Goal: Task Accomplishment & Management: Manage account settings

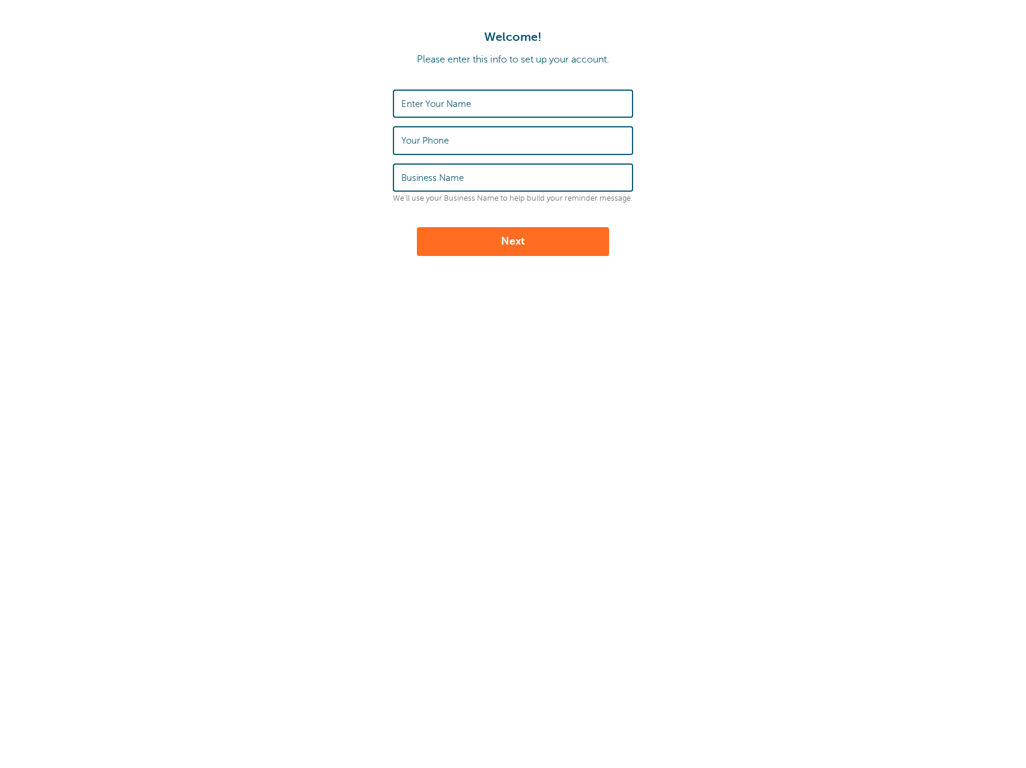
click at [459, 93] on input "Enter Your Name" at bounding box center [512, 104] width 223 height 26
type input "[PERSON_NAME]"
type input "0404217576"
type input "Clean Nest Co"
click at [517, 237] on button "Next" at bounding box center [513, 241] width 192 height 29
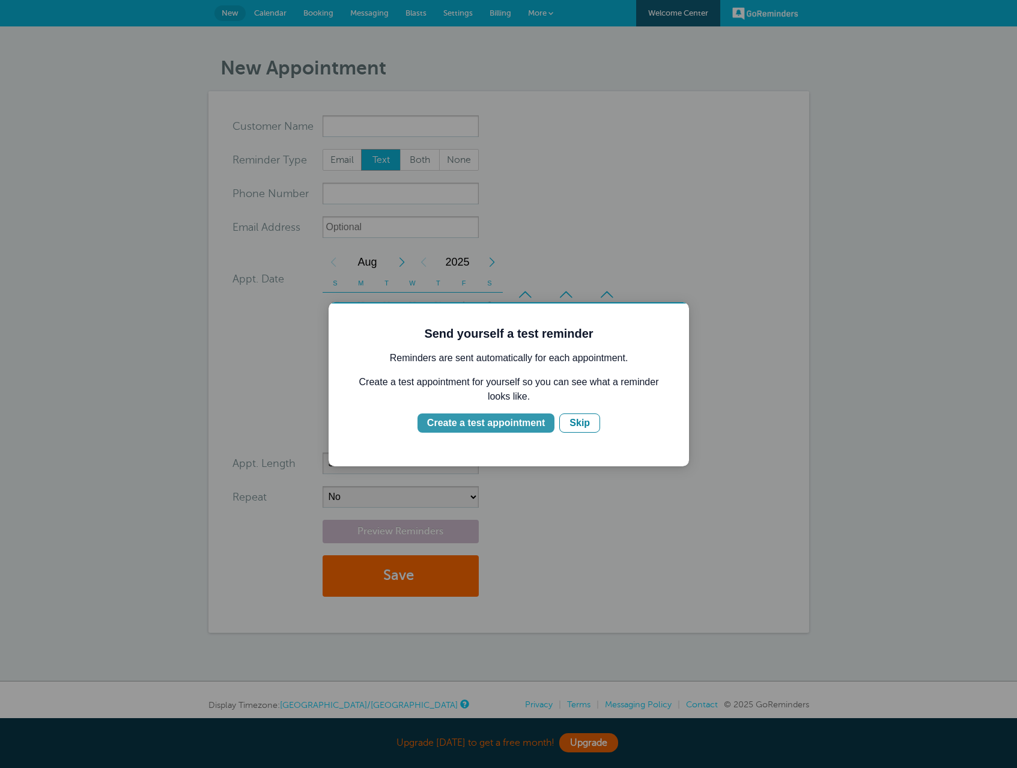
click at [543, 422] on div "Create a test appointment" at bounding box center [486, 423] width 118 height 14
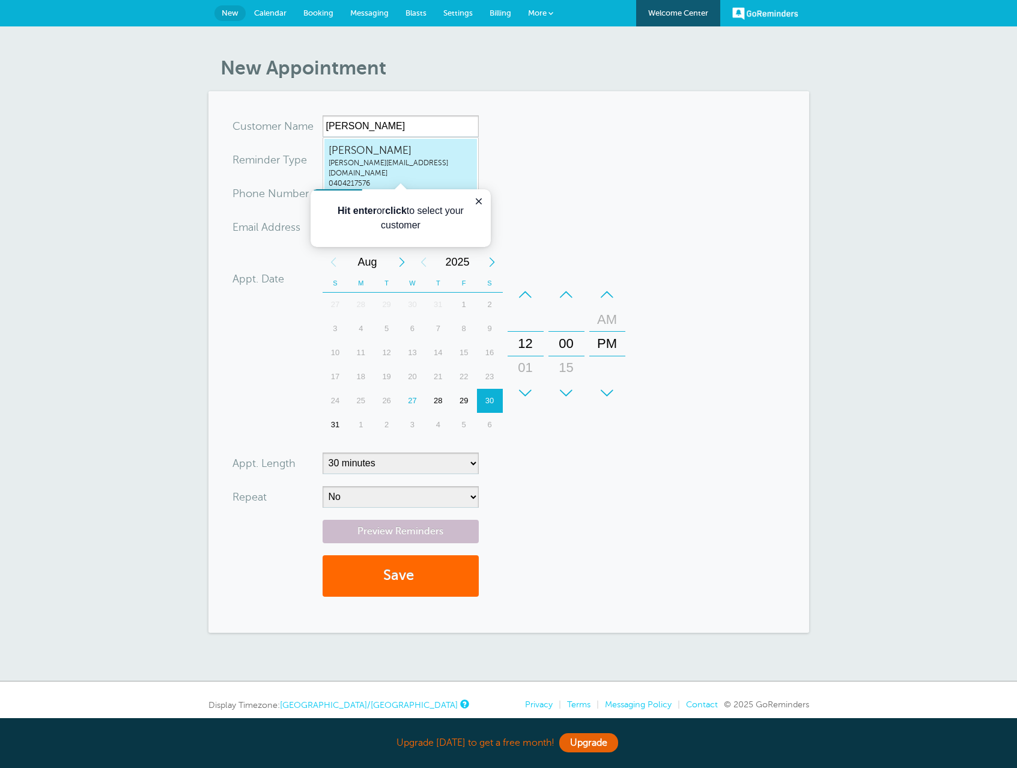
type input "BradArnoldbrad@cleannestco.com0404217576"
type input "[PERSON_NAME]"
type input "0404217576"
type input "brad@cleannestco.com"
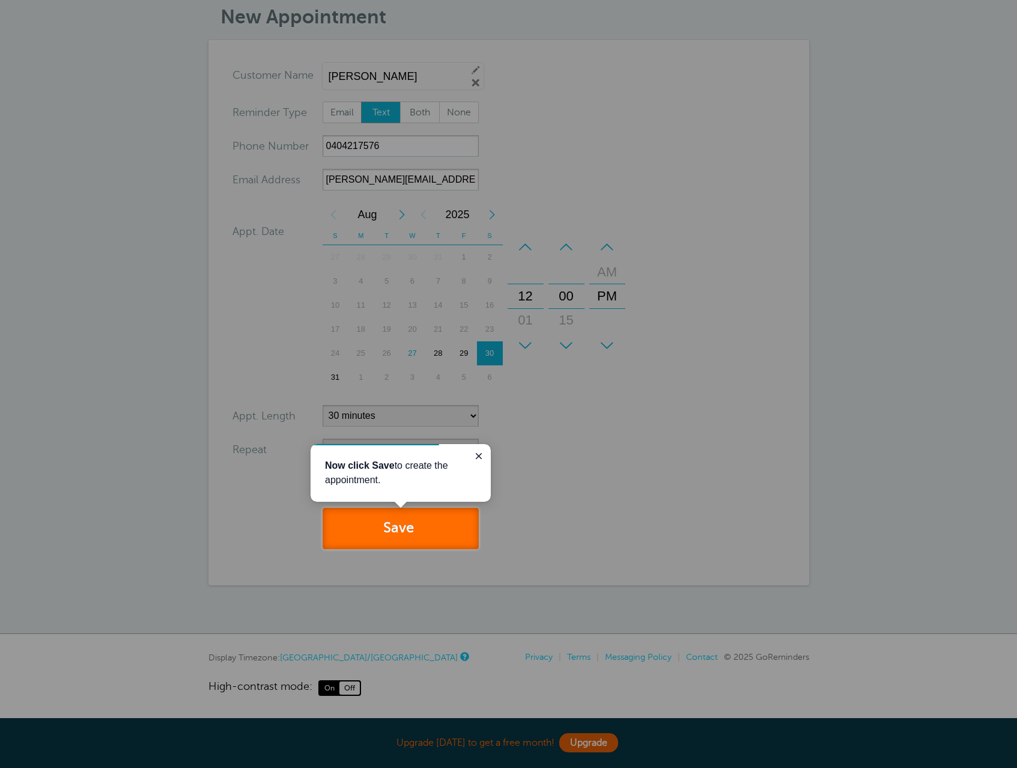
click at [402, 535] on button "Save" at bounding box center [401, 528] width 156 height 41
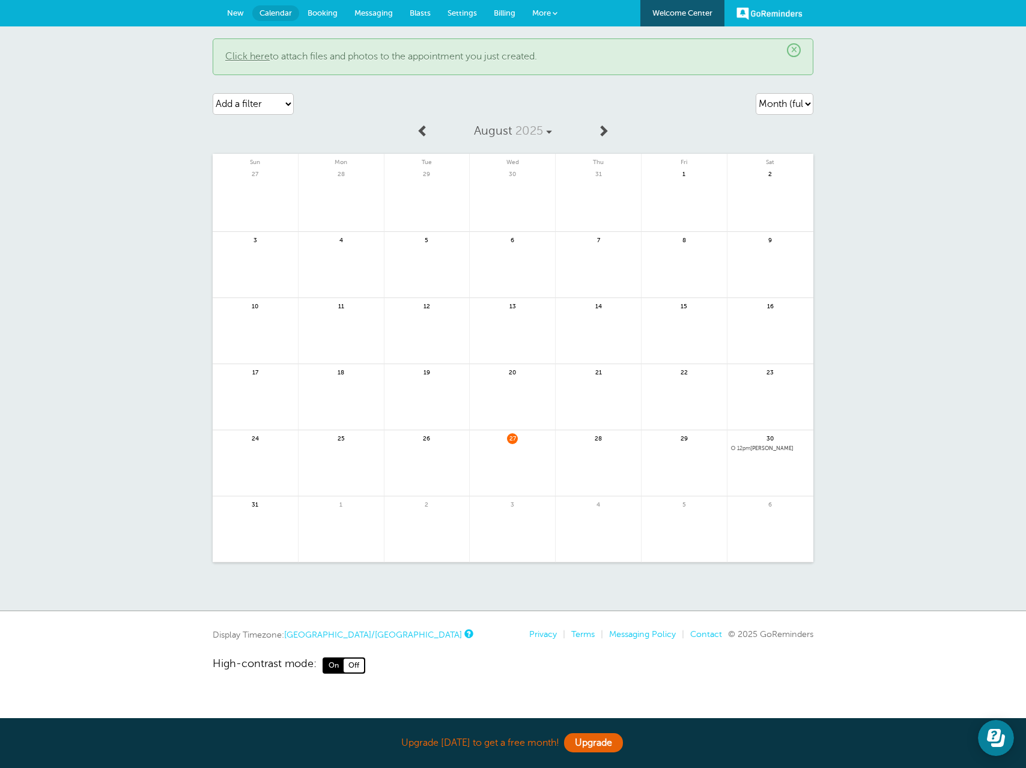
click at [759, 445] on div "30 12pm Brad Arnold" at bounding box center [770, 463] width 86 height 66
click at [759, 447] on span "12pm Brad Arnold" at bounding box center [770, 448] width 79 height 7
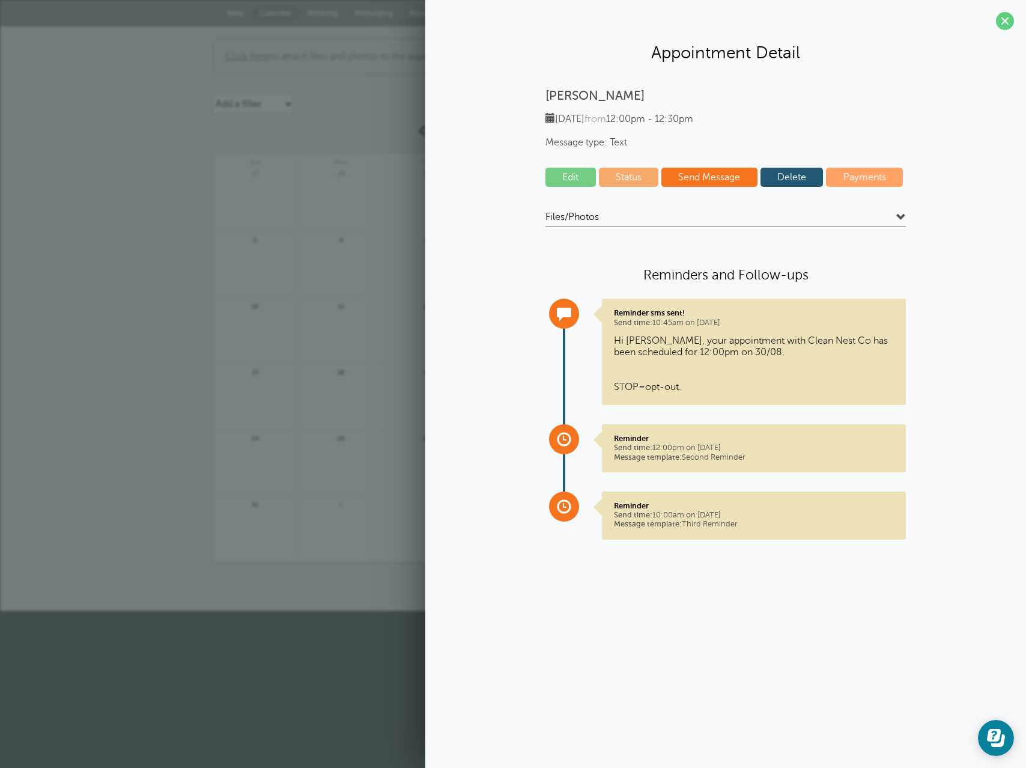
click at [404, 18] on link "Blasts" at bounding box center [420, 13] width 38 height 26
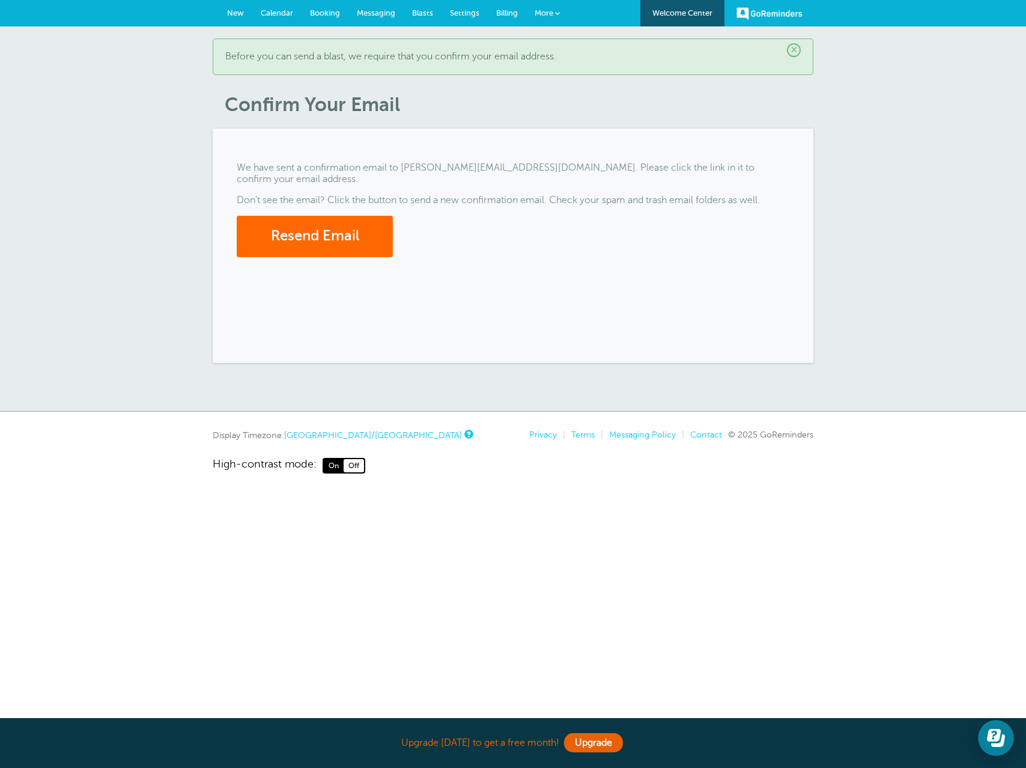
click at [279, 8] on span "Calendar" at bounding box center [277, 12] width 32 height 9
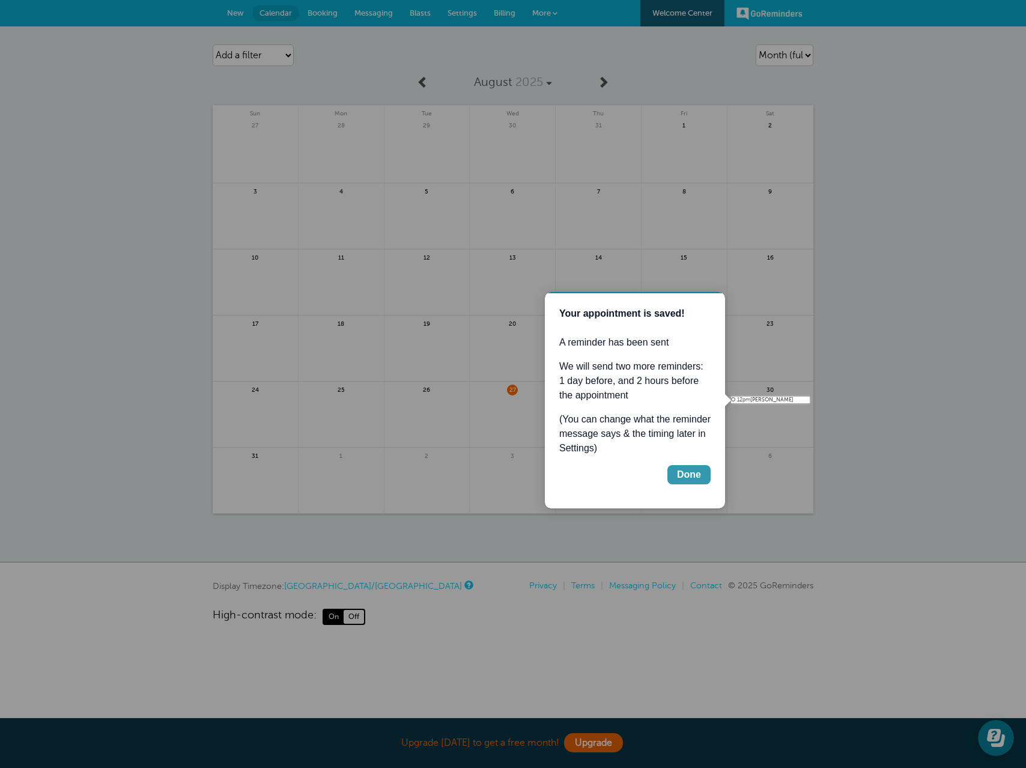
click at [679, 482] on button "Done" at bounding box center [688, 474] width 43 height 19
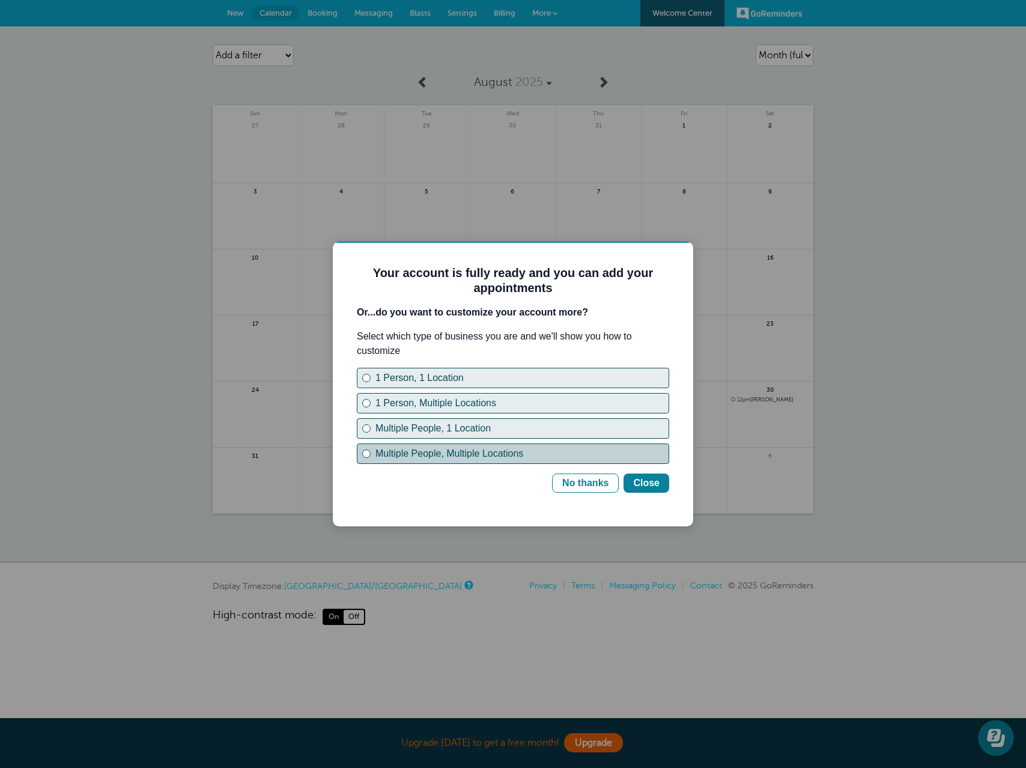
click at [526, 454] on div "Multiple People, Multiple Locations" at bounding box center [521, 453] width 293 height 14
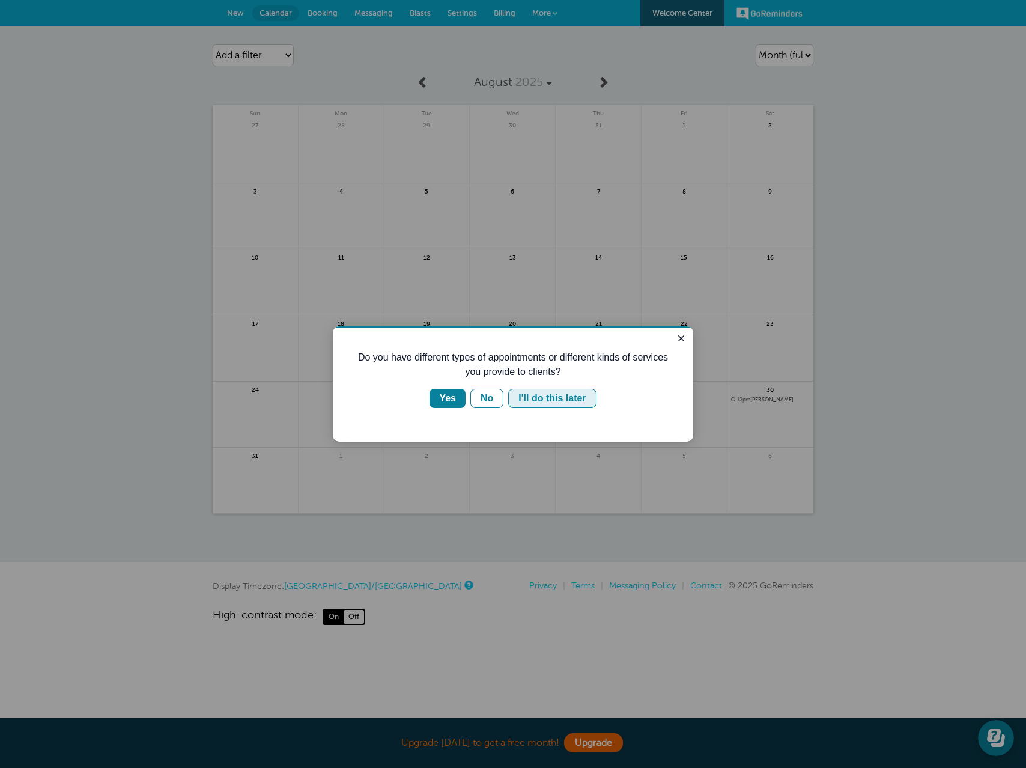
click at [553, 400] on div "I'll do this later" at bounding box center [551, 398] width 67 height 14
click at [454, 393] on div "Yes" at bounding box center [447, 398] width 17 height 14
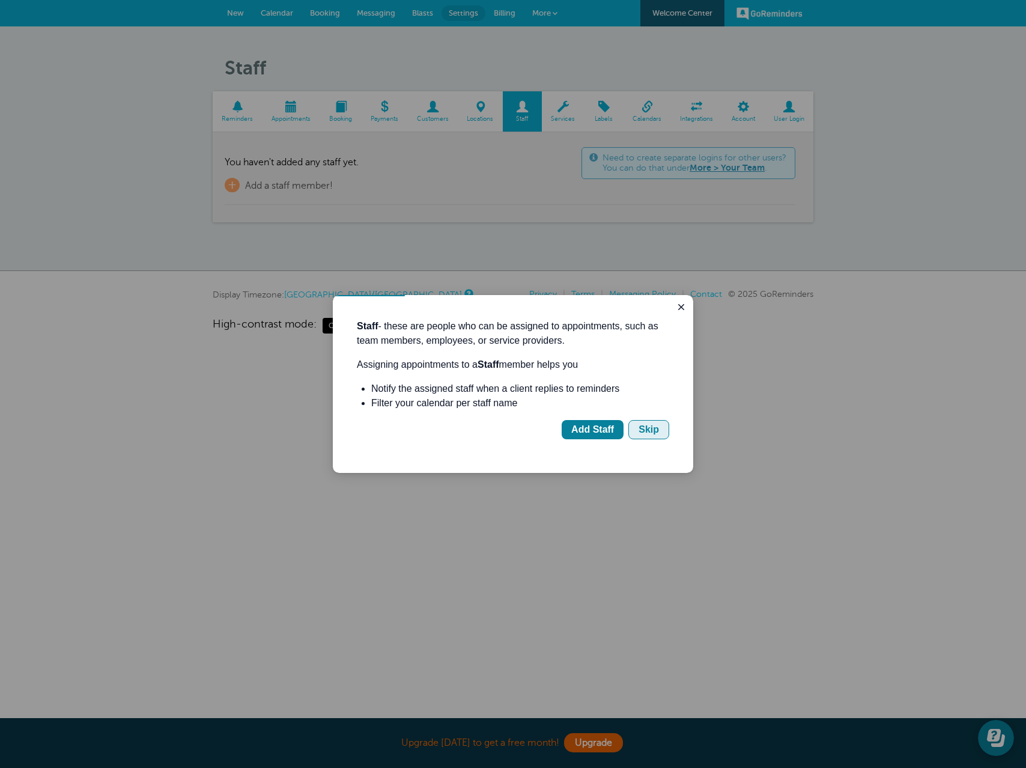
click at [654, 427] on div "Skip" at bounding box center [649, 429] width 20 height 14
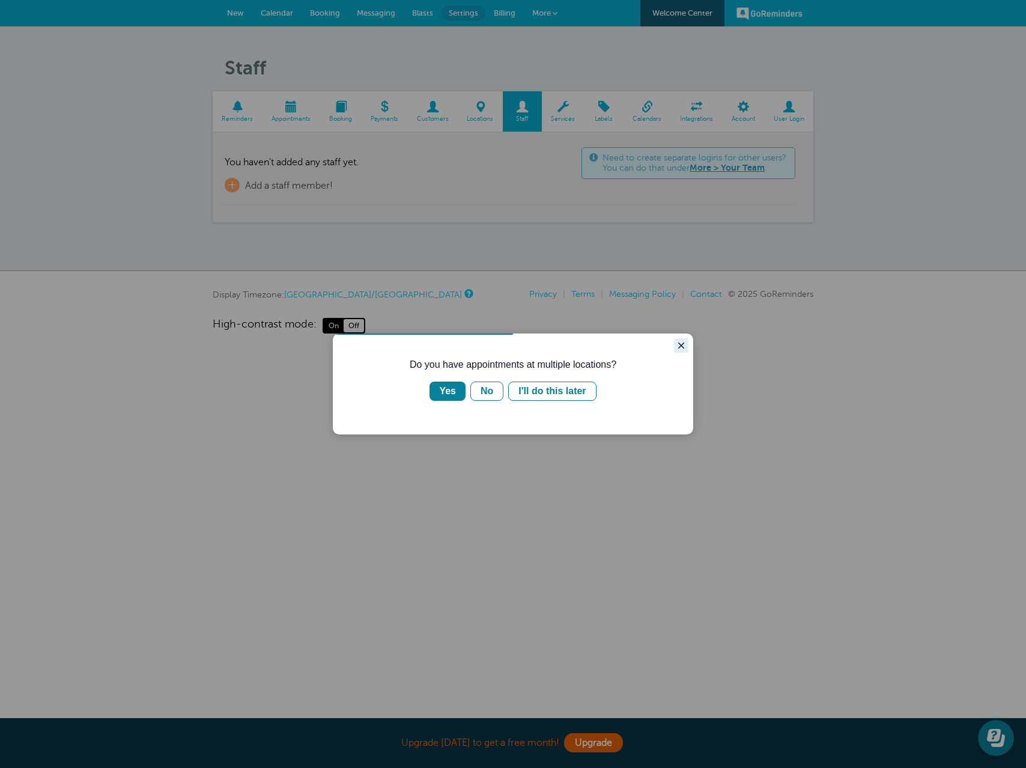
click at [679, 339] on button "Close guide" at bounding box center [681, 345] width 14 height 14
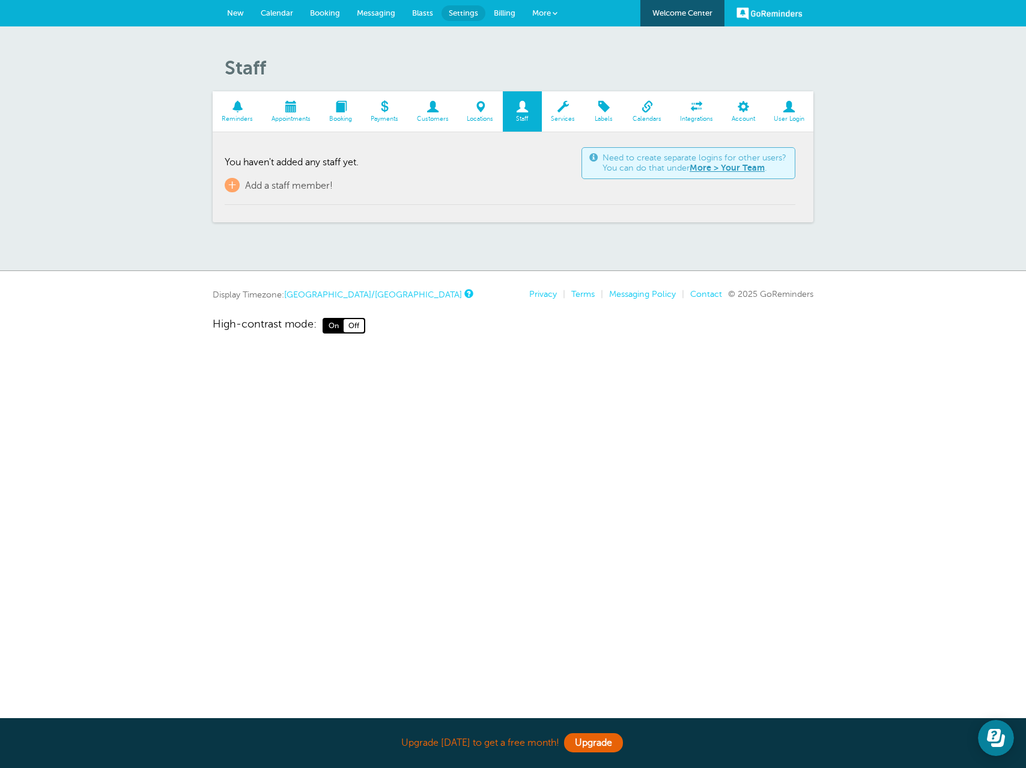
click at [287, 13] on span "Calendar" at bounding box center [277, 12] width 32 height 9
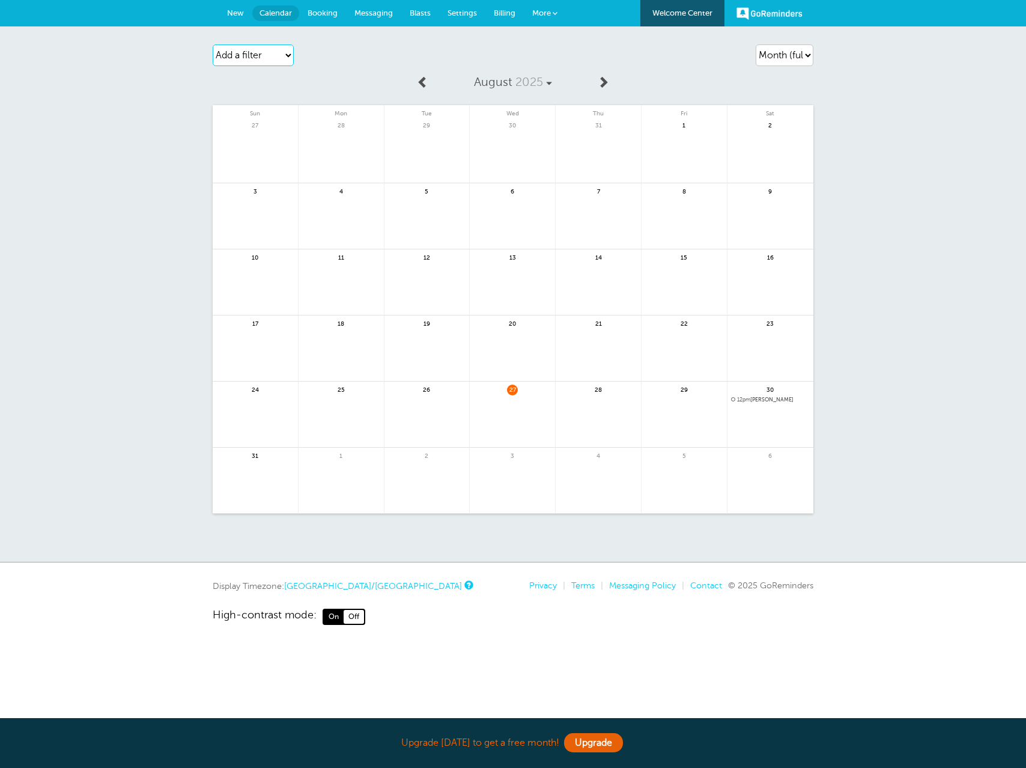
click at [275, 55] on select "Add a filter Customer Search Appointment Status Payment Status" at bounding box center [253, 55] width 81 height 22
click at [800, 55] on select "Agenda Day Week Month (full view) Month (condensed)" at bounding box center [785, 55] width 58 height 22
select select "day"
click at [756, 44] on select "Agenda Day Week Month (full view) Month (condensed)" at bounding box center [785, 55] width 58 height 22
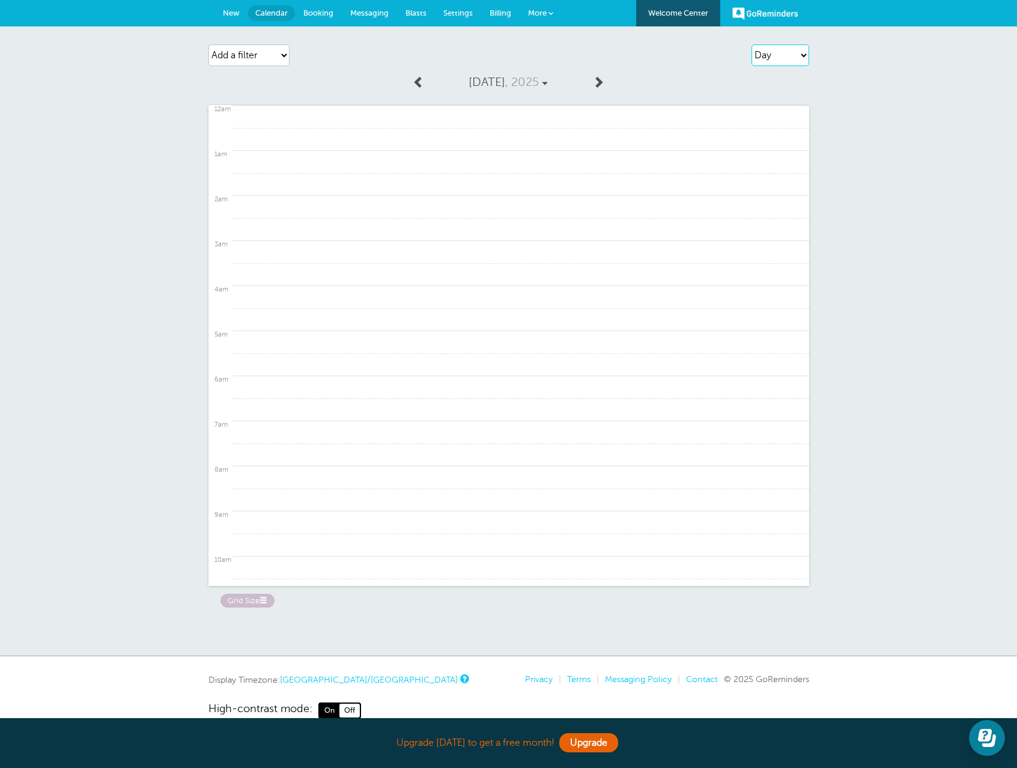
scroll to position [511, 0]
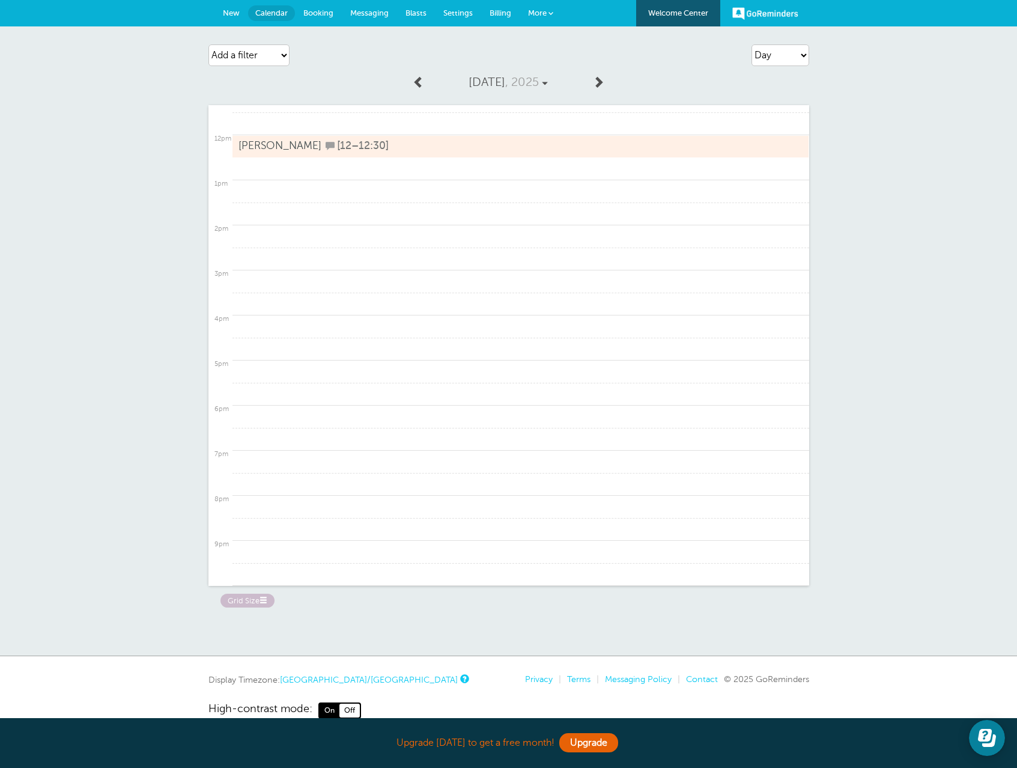
click at [252, 604] on link "Grid Size" at bounding box center [247, 599] width 54 height 13
click at [338, 599] on label "Huge" at bounding box center [344, 600] width 35 height 14
click at [0, 0] on input "Huge" at bounding box center [0, 0] width 0 height 0
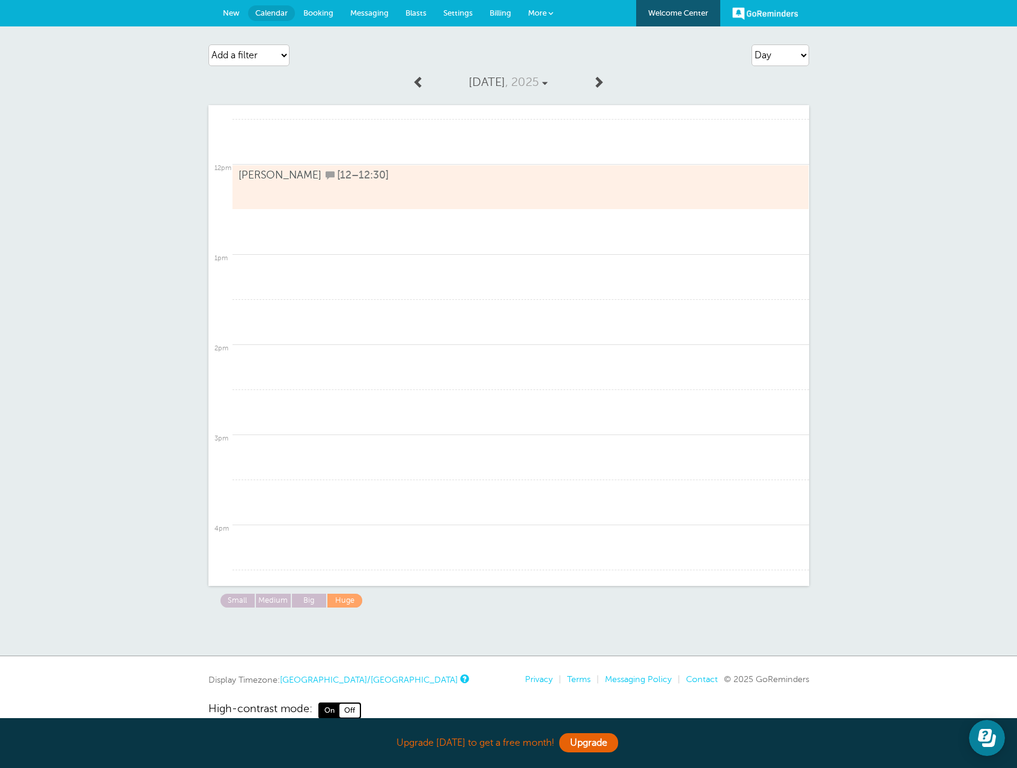
click at [240, 604] on label "Small" at bounding box center [238, 600] width 36 height 14
click at [0, 0] on input "Small" at bounding box center [0, 0] width 0 height 0
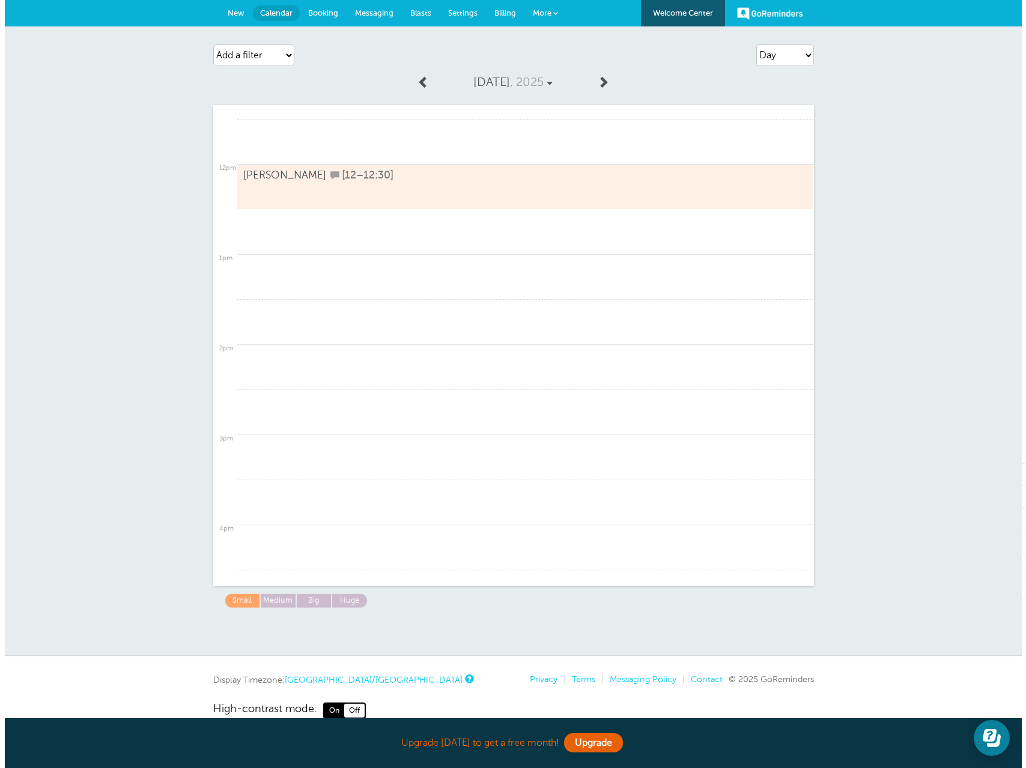
scroll to position [61, 0]
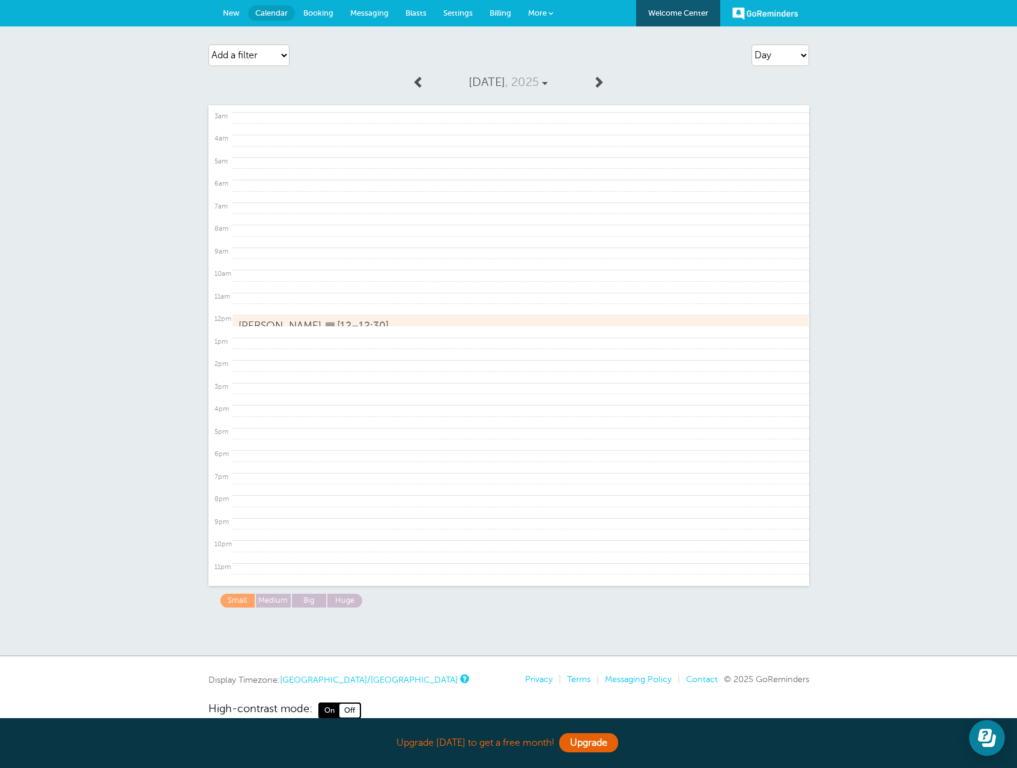
click at [643, 60] on div "Agenda Day Week Month (full view) Month (condensed) Add a filter Customer Searc…" at bounding box center [508, 55] width 601 height 34
click at [553, 14] on span at bounding box center [550, 13] width 5 height 5
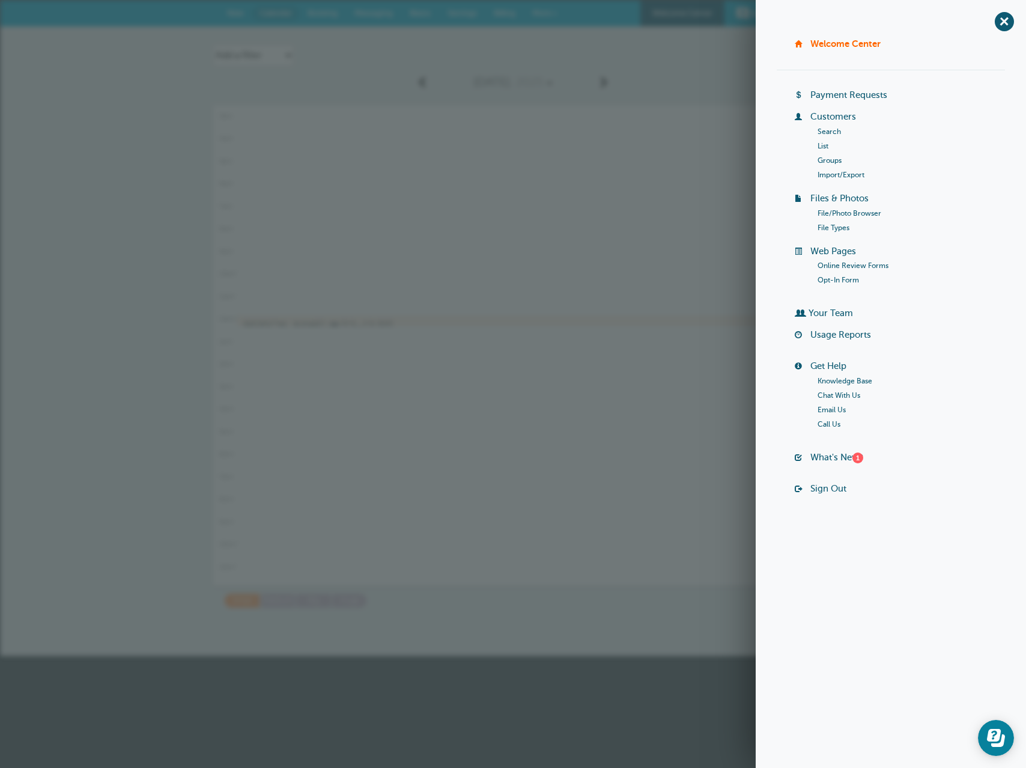
click at [827, 314] on link "Your Team" at bounding box center [831, 313] width 44 height 10
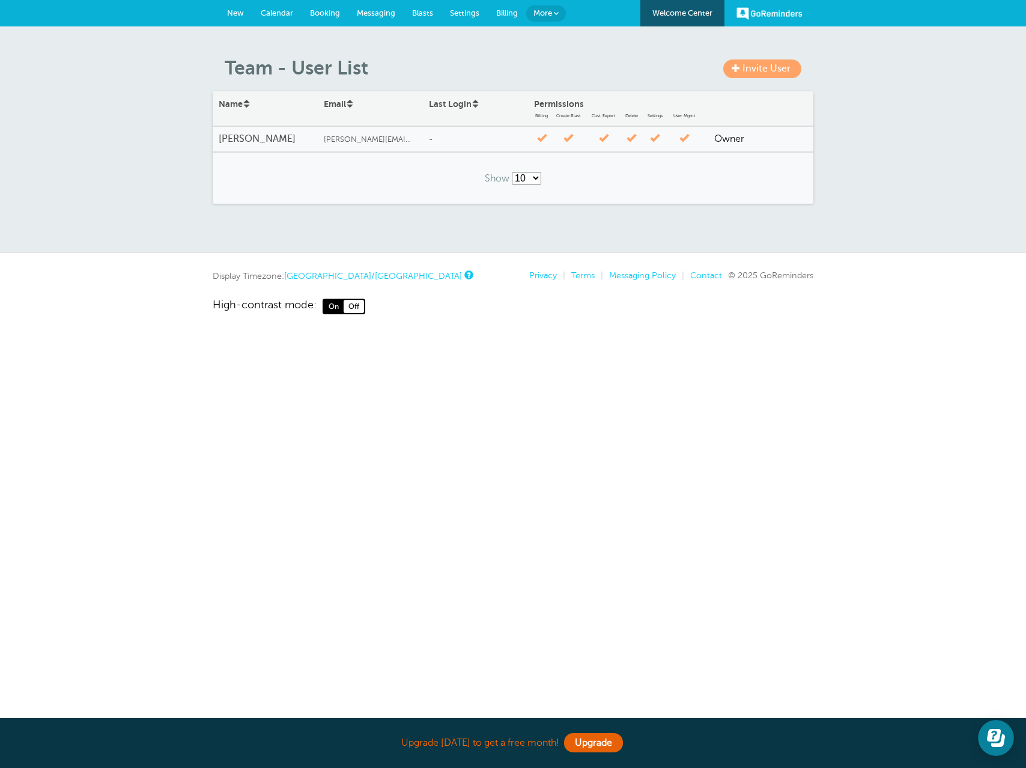
click at [776, 74] on link "Invite User" at bounding box center [762, 68] width 78 height 19
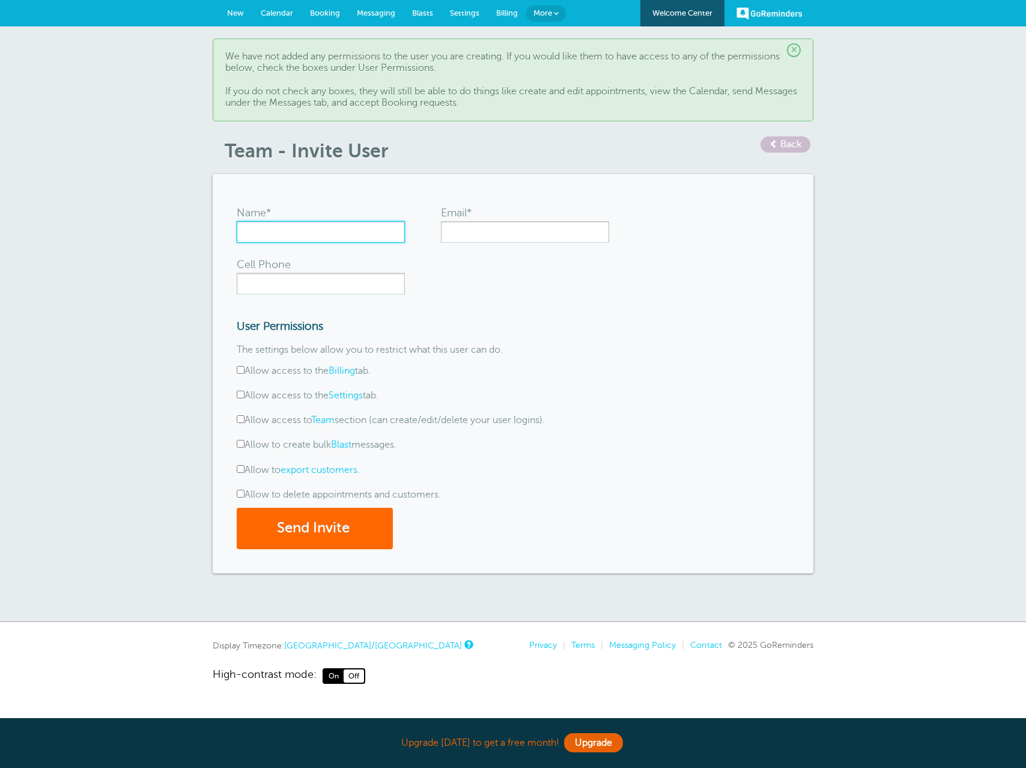
click at [308, 221] on input "Name*" at bounding box center [321, 232] width 168 height 22
click at [288, 241] on input "Ha" at bounding box center [321, 232] width 168 height 22
type input "Hayley"
type input "hayley@cleannestco.com"
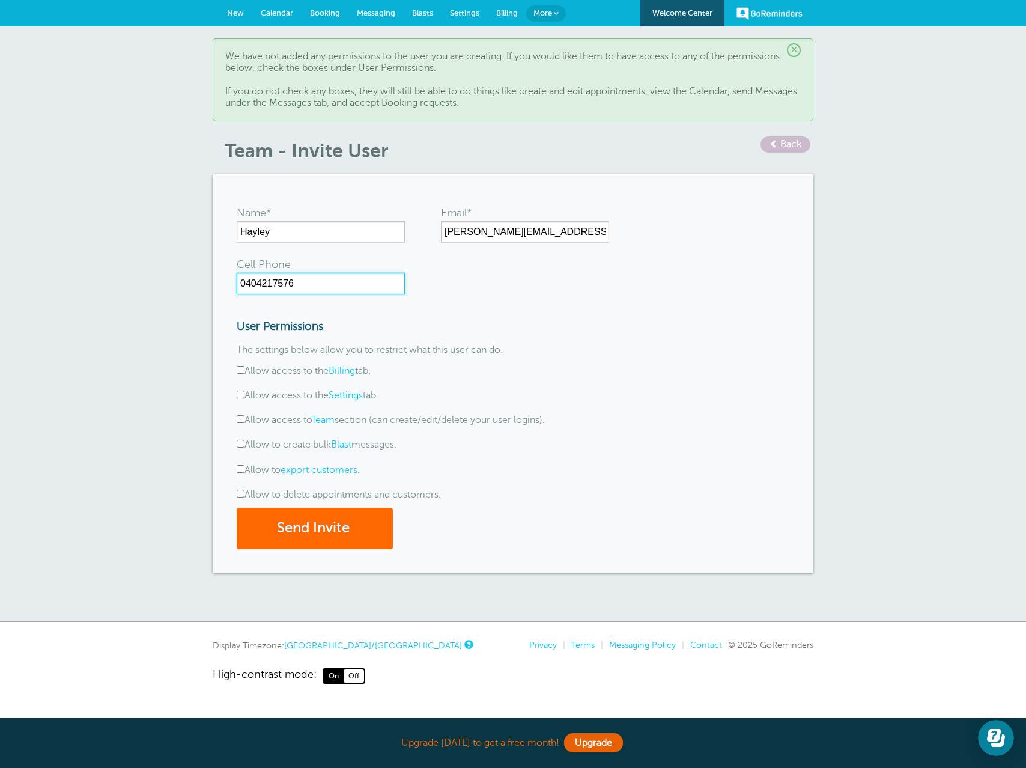
type input "0404217576"
click at [722, 350] on form "Name* Hayley Email* hayley@cleannestco.com Cell Phone 0404217576 User Permissio…" at bounding box center [513, 373] width 553 height 350
click at [287, 536] on button "Send Invite" at bounding box center [315, 528] width 156 height 41
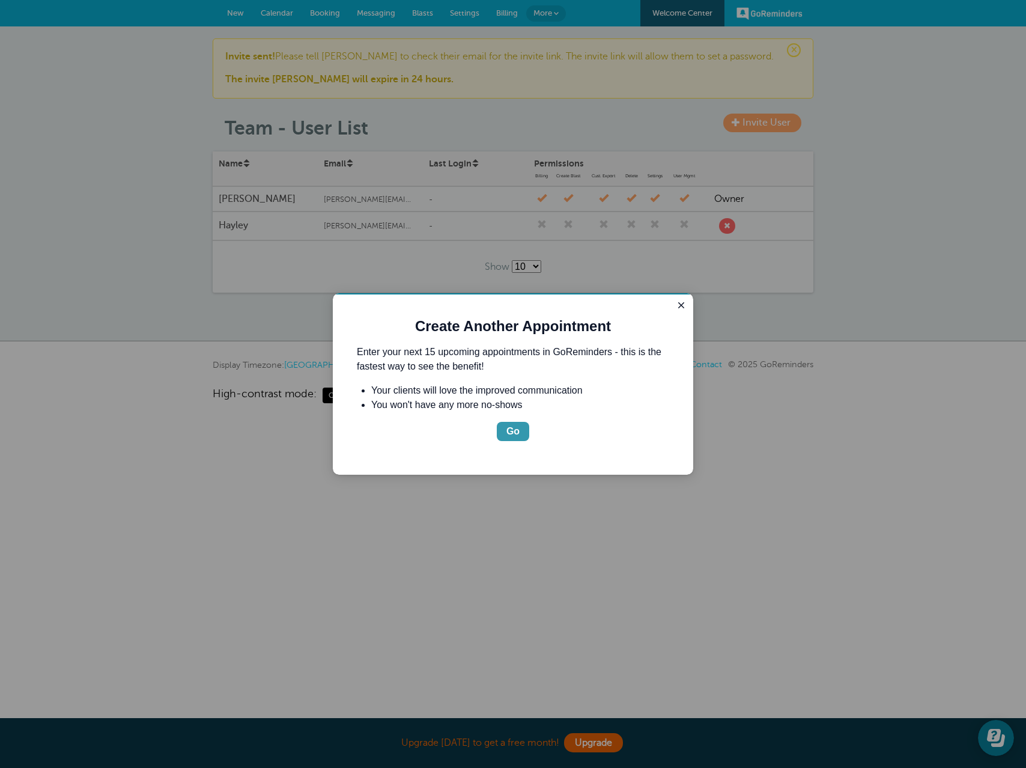
click at [515, 430] on div "Go" at bounding box center [512, 431] width 13 height 14
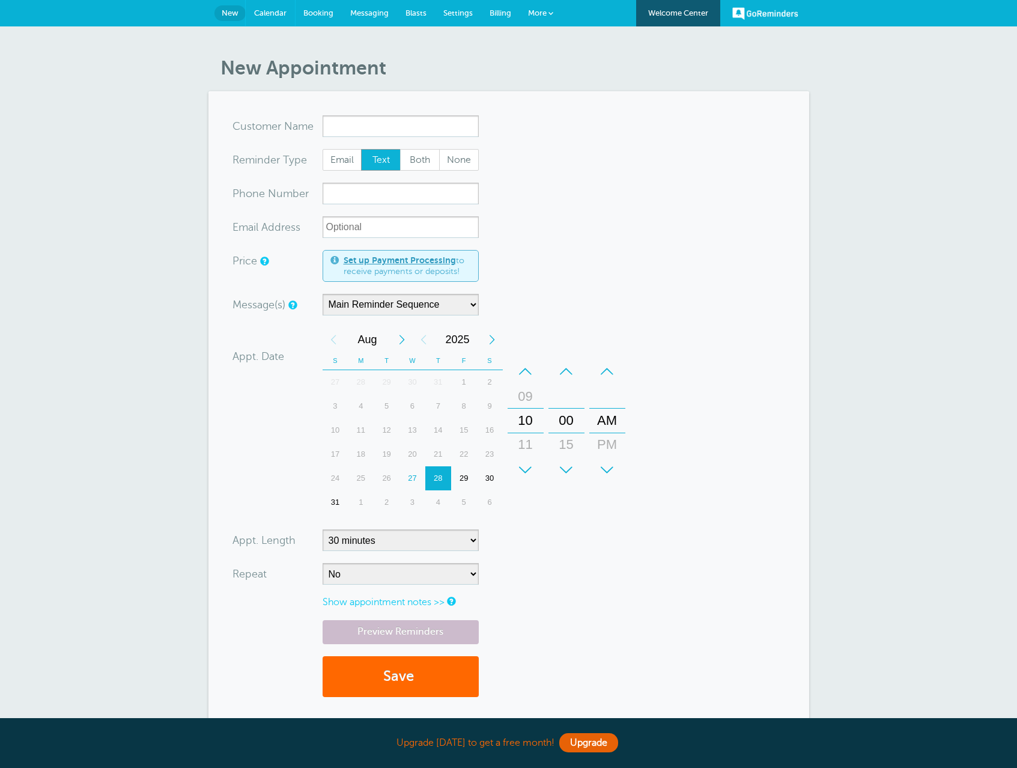
click at [279, 12] on span "Calendar" at bounding box center [270, 12] width 32 height 9
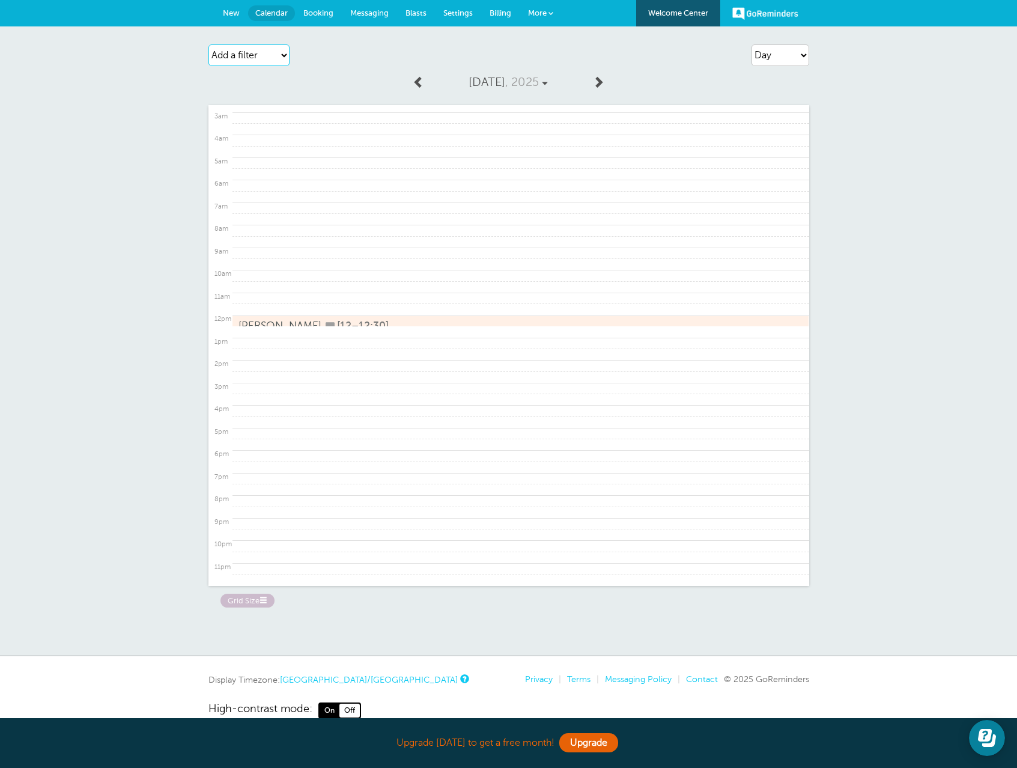
click at [253, 46] on select "Add a filter Customer Search Appointment Status Payment Status" at bounding box center [248, 55] width 81 height 22
click at [526, 14] on link "More" at bounding box center [541, 13] width 42 height 27
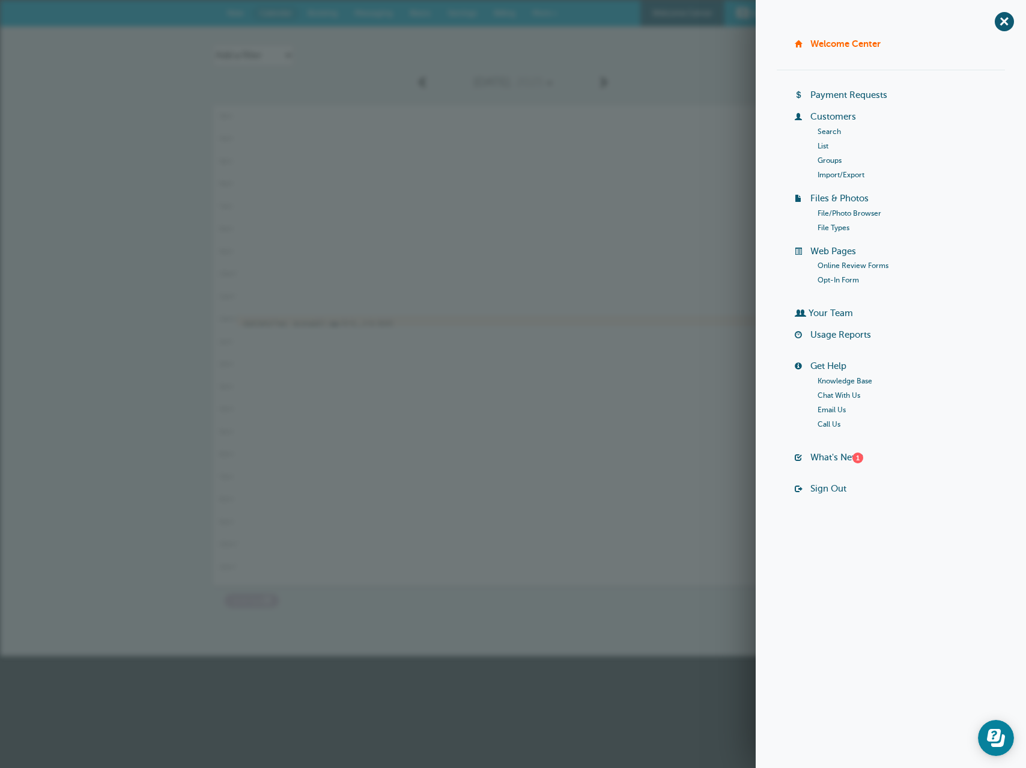
click at [824, 315] on link "Your Team" at bounding box center [831, 313] width 44 height 10
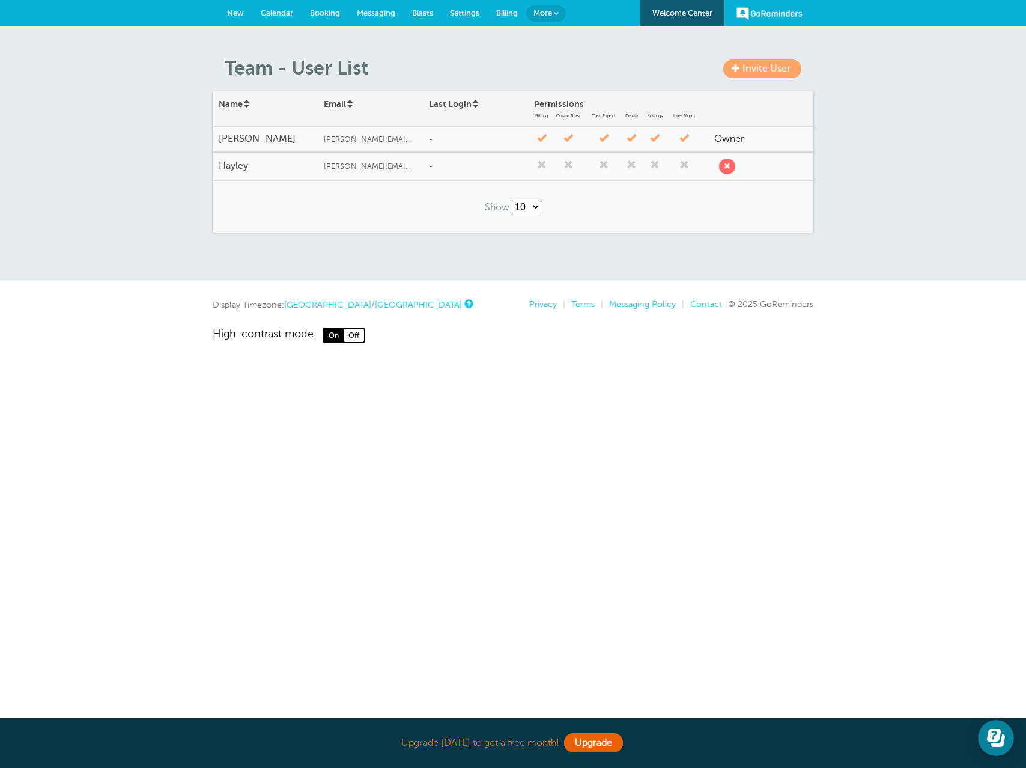
click at [725, 164] on span "submit" at bounding box center [727, 166] width 7 height 7
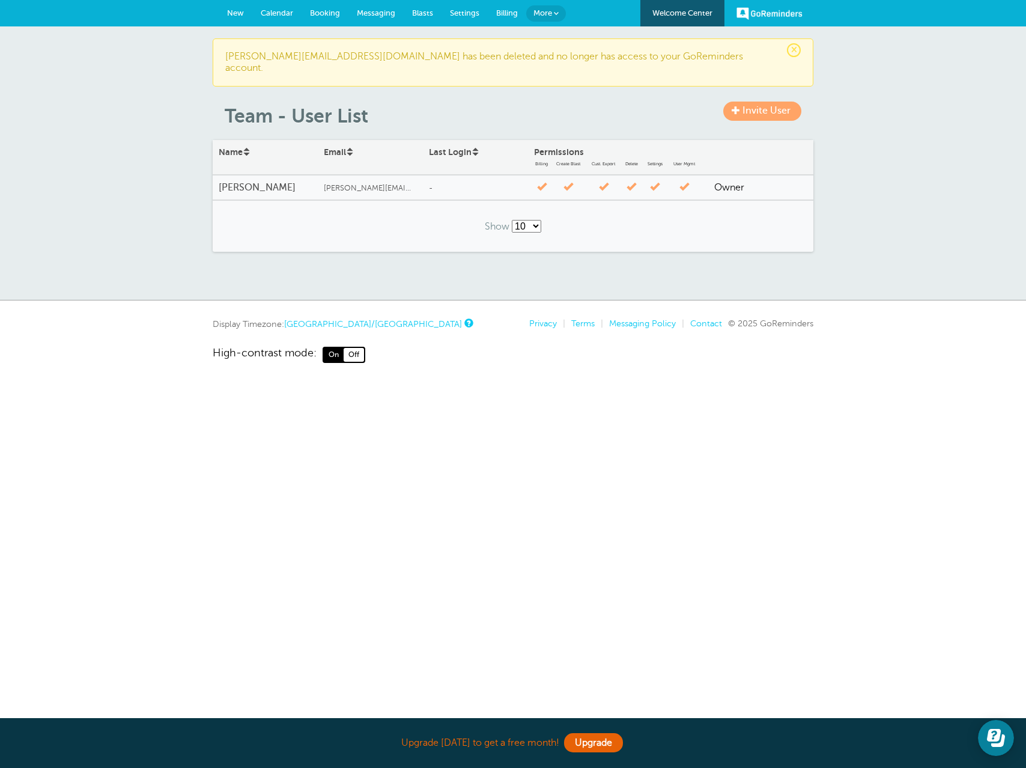
click at [771, 16] on link "GoReminders" at bounding box center [769, 13] width 66 height 26
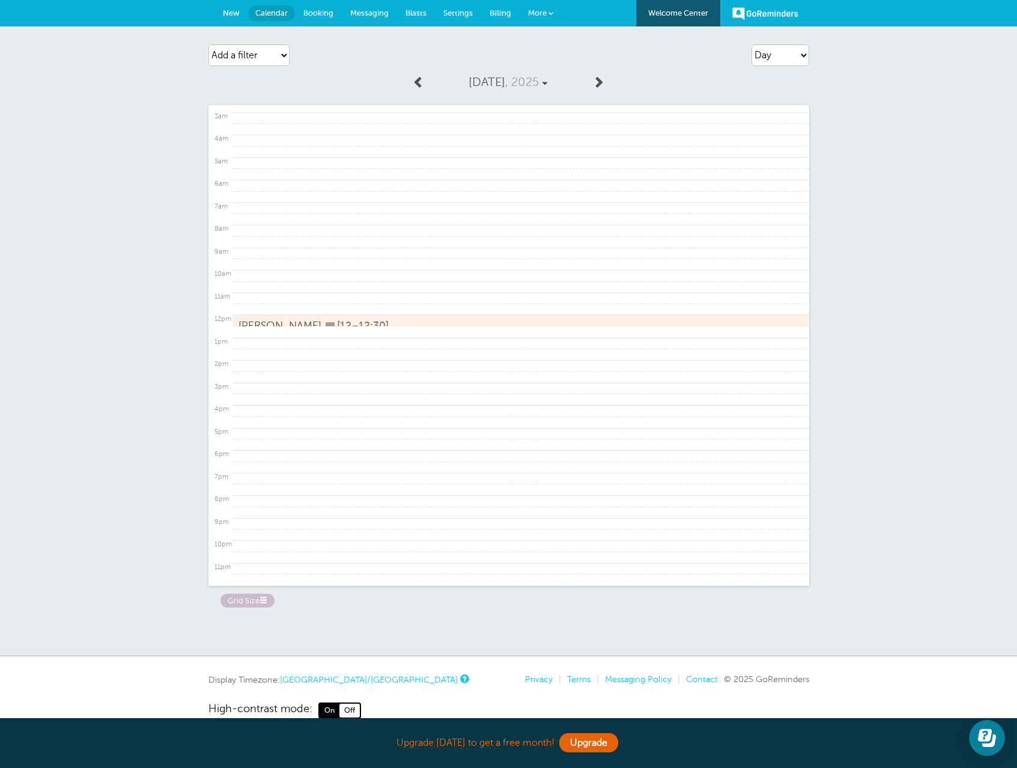
click at [537, 14] on span "More" at bounding box center [537, 12] width 19 height 9
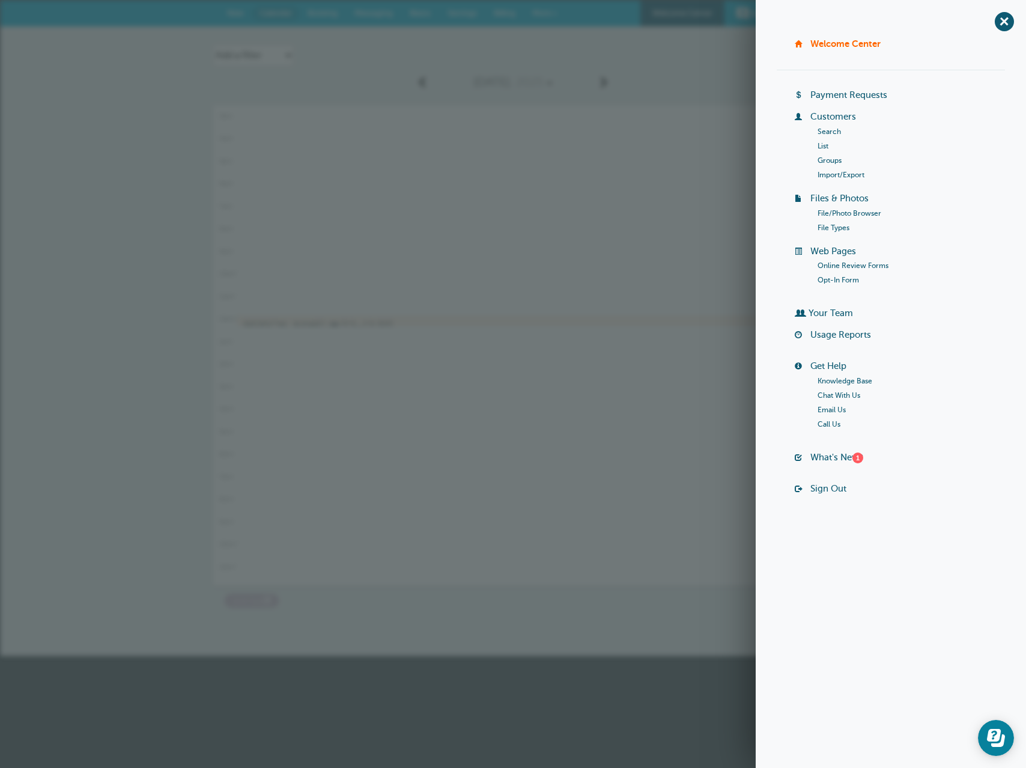
click at [797, 483] on li "Sign Out" at bounding box center [900, 494] width 210 height 22
click at [830, 489] on link "Sign Out" at bounding box center [828, 489] width 36 height 10
